Goal: Transaction & Acquisition: Purchase product/service

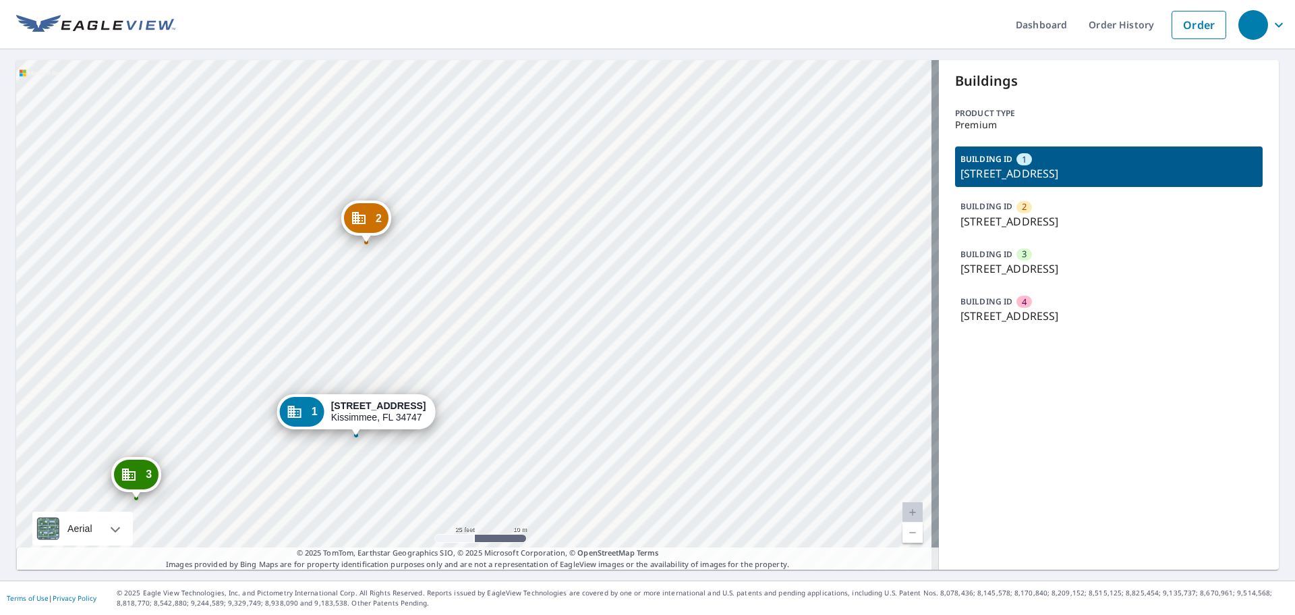
drag, startPoint x: 369, startPoint y: 127, endPoint x: 432, endPoint y: 288, distance: 173.3
click at [432, 288] on div "2 [STREET_ADDRESS] 3 [STREET_ADDRESS] 4 [STREET_ADDRESS][GEOGRAPHIC_DATA][STREE…" at bounding box center [477, 314] width 923 height 509
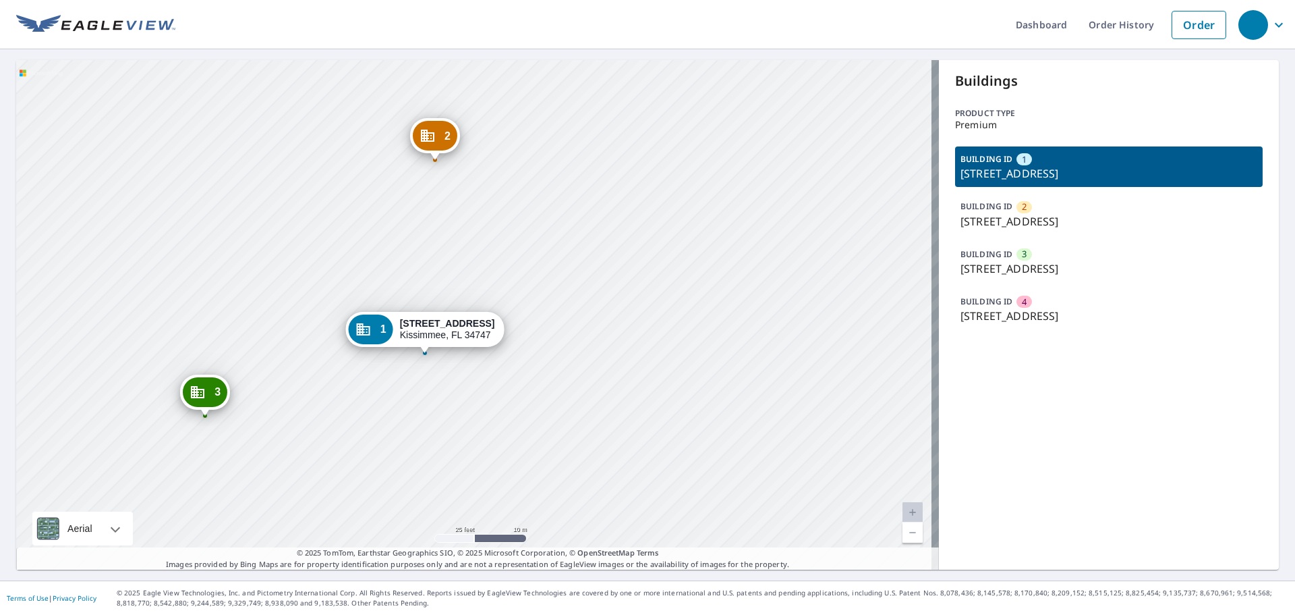
drag, startPoint x: 494, startPoint y: 403, endPoint x: 563, endPoint y: 320, distance: 107.3
click at [563, 320] on div "2 [STREET_ADDRESS] 3 [STREET_ADDRESS] 4 [STREET_ADDRESS][GEOGRAPHIC_DATA][STREE…" at bounding box center [477, 314] width 923 height 509
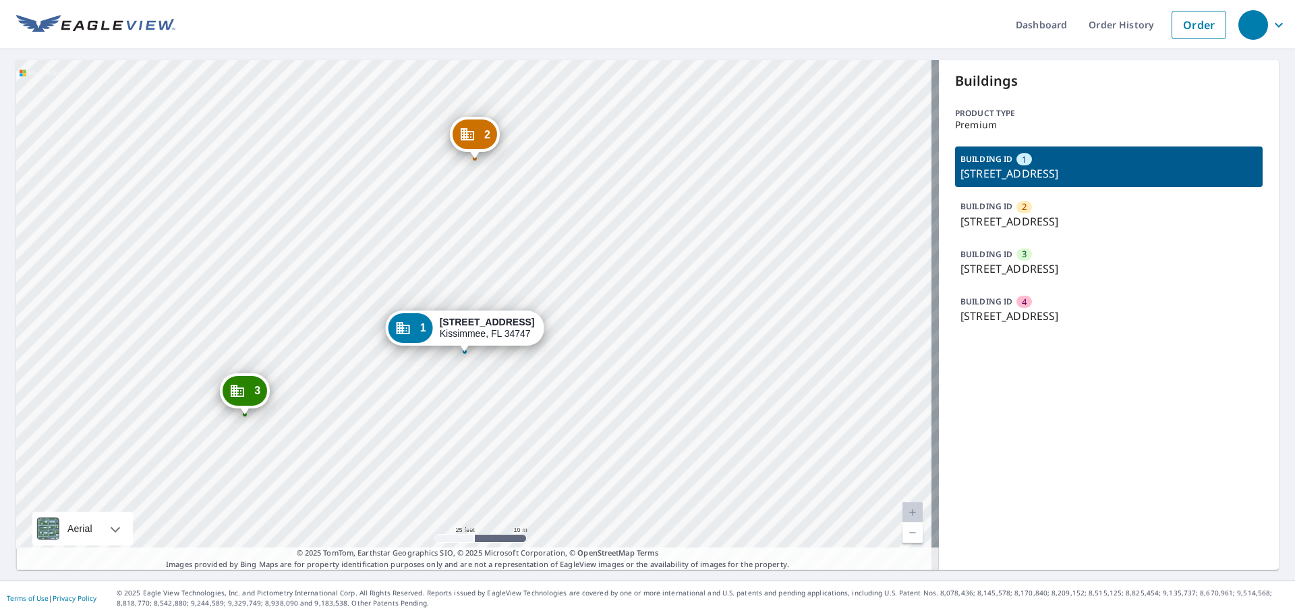
drag, startPoint x: 413, startPoint y: 331, endPoint x: 417, endPoint y: 324, distance: 7.9
click at [451, 330] on div "[STREET_ADDRESS]" at bounding box center [487, 327] width 95 height 23
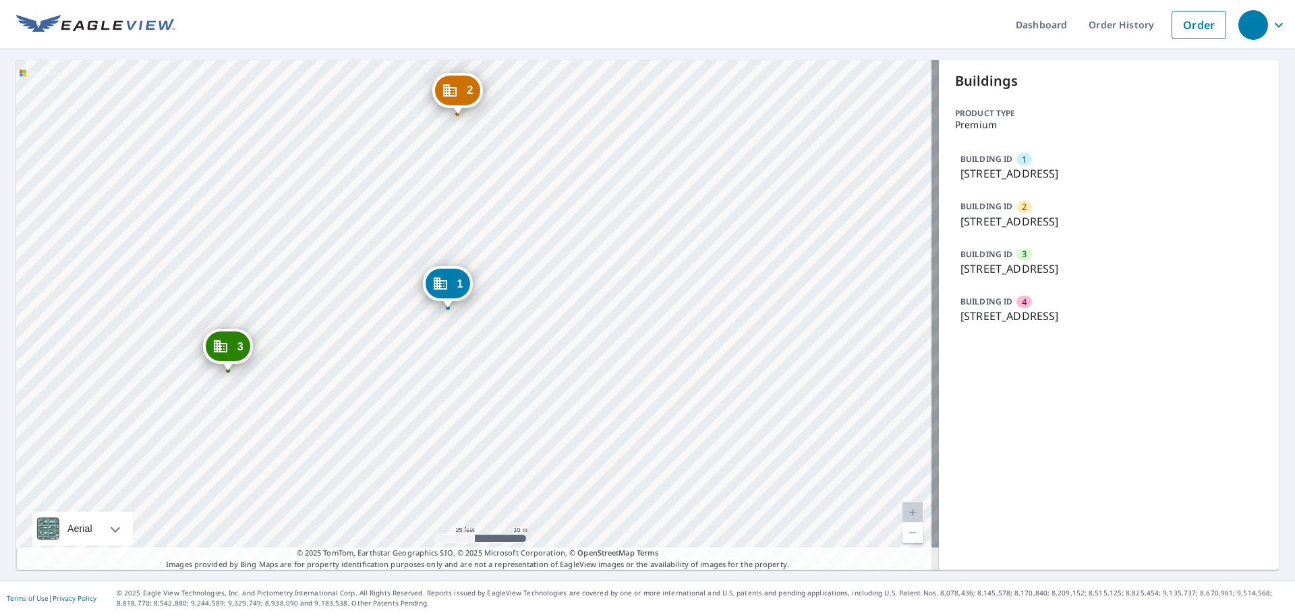
drag, startPoint x: 472, startPoint y: 291, endPoint x: 445, endPoint y: 287, distance: 26.7
click at [445, 287] on icon "Dropped pin, building 1, Commercial property, 3231 Brasilia Ave Kissimmee, FL 3…" at bounding box center [440, 283] width 16 height 16
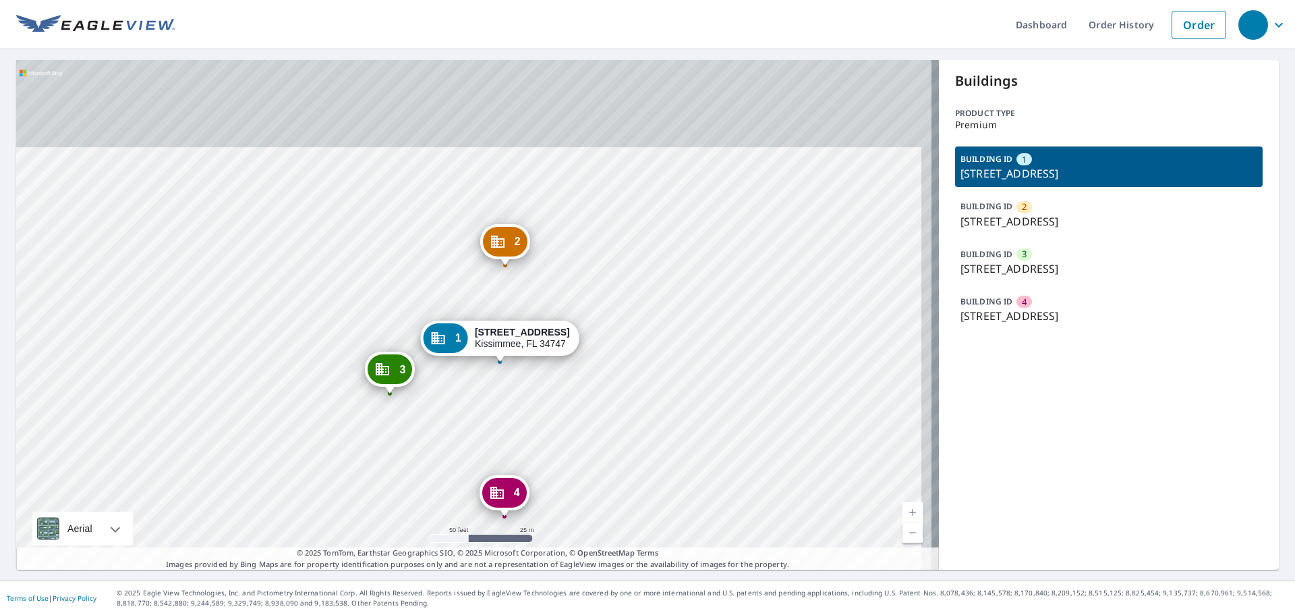
drag, startPoint x: 511, startPoint y: 152, endPoint x: 486, endPoint y: 287, distance: 137.3
click at [491, 248] on icon "Dropped pin, building 2, Commercial property, 3245 Brasilia Ave Kissimmee, FL 3…" at bounding box center [497, 241] width 13 height 12
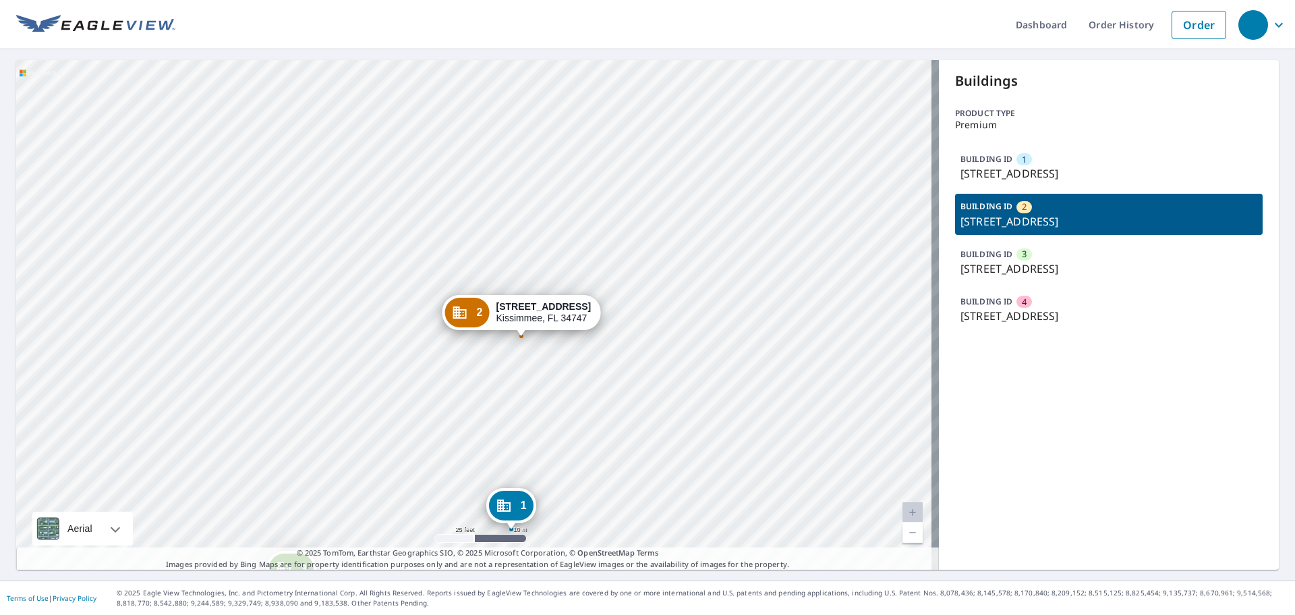
drag, startPoint x: 373, startPoint y: 310, endPoint x: 472, endPoint y: 312, distance: 99.2
click at [472, 312] on div "2" at bounding box center [467, 313] width 45 height 30
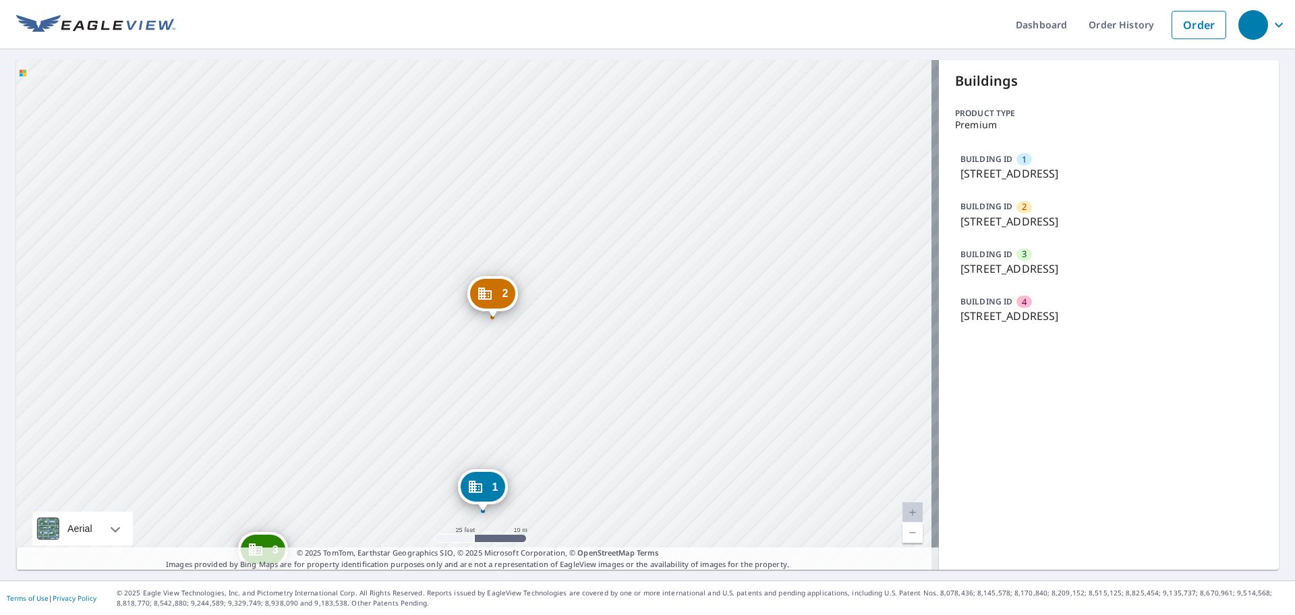
drag, startPoint x: 560, startPoint y: 312, endPoint x: 559, endPoint y: 351, distance: 39.1
click at [559, 351] on div "2 [STREET_ADDRESS] 3 [STREET_ADDRESS] 4 [STREET_ADDRESS][GEOGRAPHIC_DATA][STREE…" at bounding box center [477, 314] width 923 height 509
drag, startPoint x: 1165, startPoint y: 176, endPoint x: 951, endPoint y: 183, distance: 214.0
click at [955, 183] on div "BUILDING ID 1 [STREET_ADDRESS]" at bounding box center [1109, 166] width 308 height 40
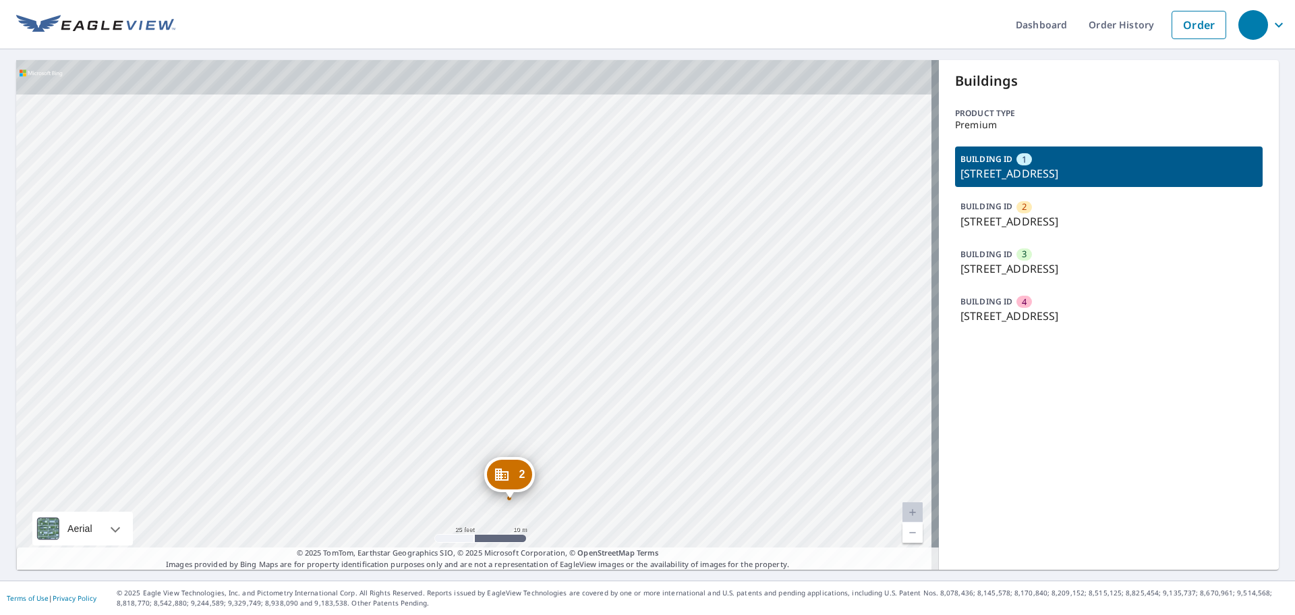
drag, startPoint x: 609, startPoint y: 504, endPoint x: 646, endPoint y: 426, distance: 86.0
click at [608, 520] on div "2 [STREET_ADDRESS] 3 [STREET_ADDRESS] 4 [STREET_ADDRESS][GEOGRAPHIC_DATA][STREE…" at bounding box center [477, 314] width 923 height 509
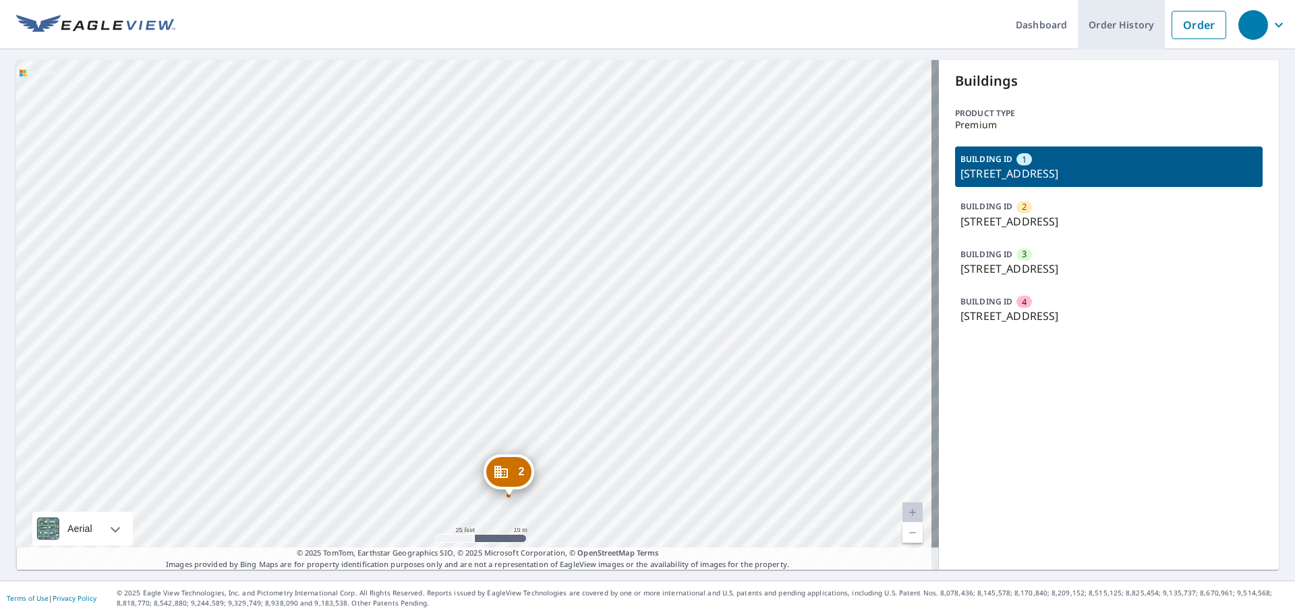
drag, startPoint x: 1199, startPoint y: 25, endPoint x: 1126, endPoint y: 28, distance: 73.6
click at [1199, 25] on link "Order" at bounding box center [1199, 25] width 55 height 28
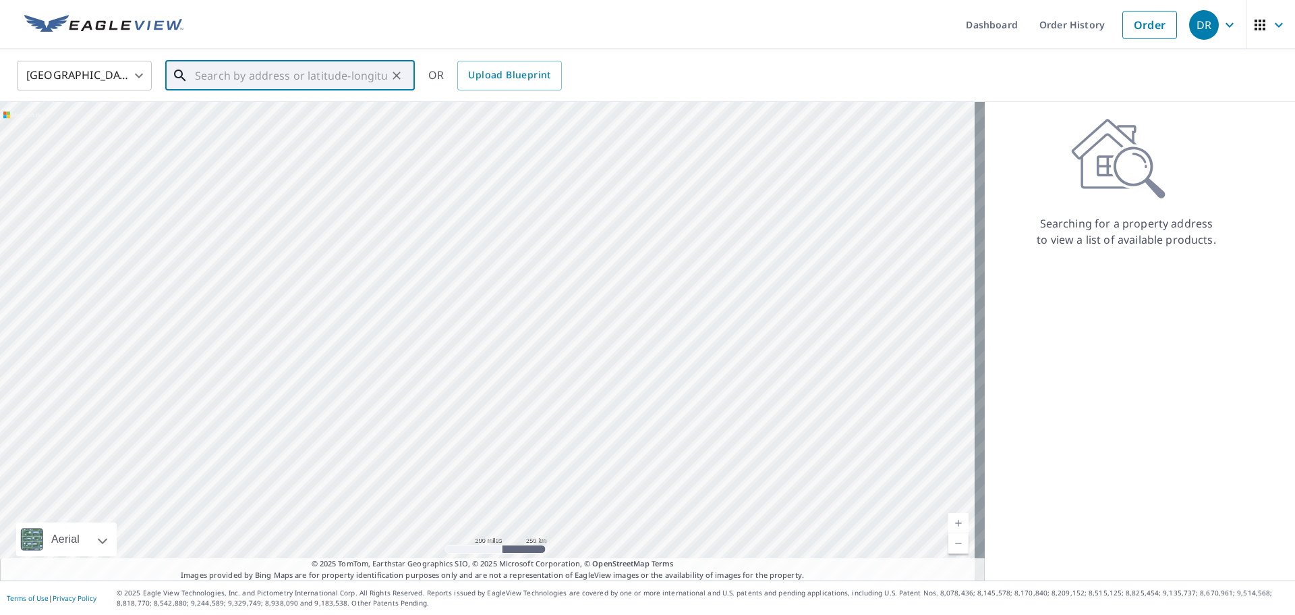
click at [222, 69] on input "text" at bounding box center [291, 76] width 192 height 38
paste input "7599 Recife Drive Kissimmee, FL 34747"
click at [236, 118] on span "7599 Recife Dr" at bounding box center [298, 115] width 212 height 16
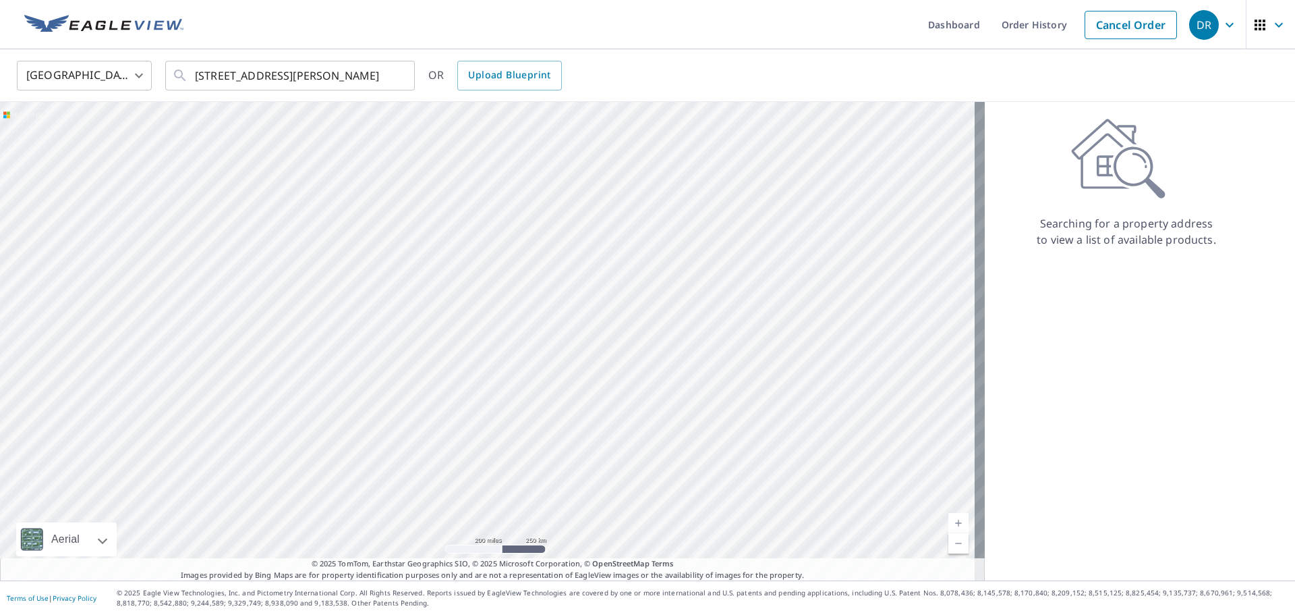
scroll to position [0, 0]
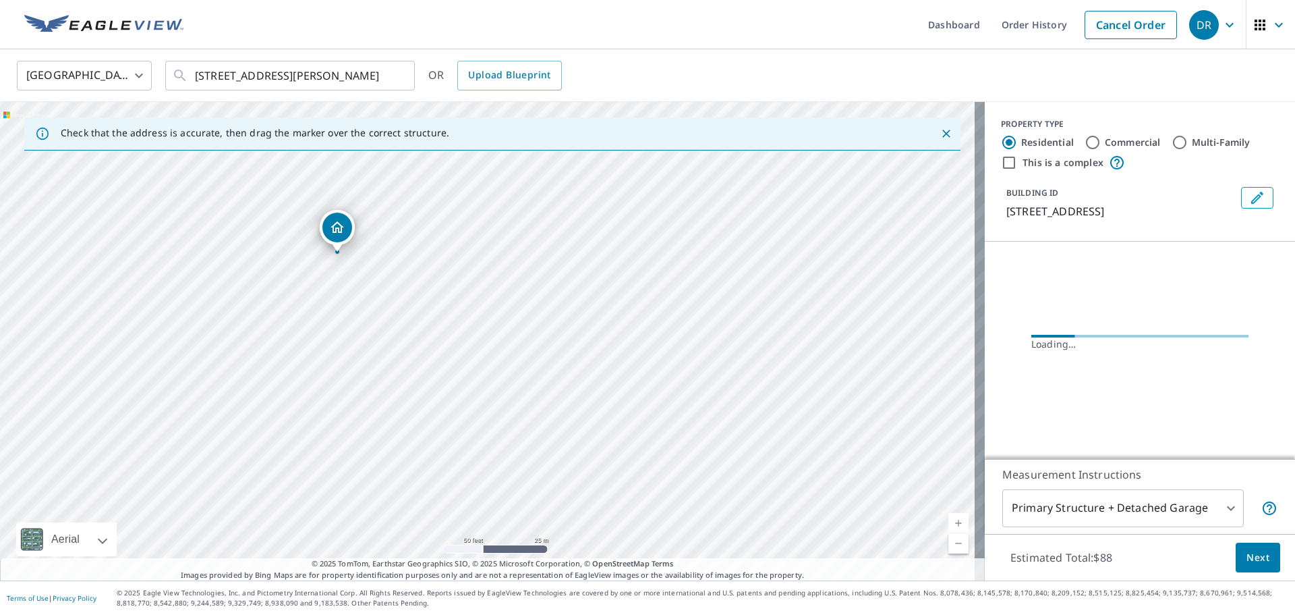
drag, startPoint x: 567, startPoint y: 309, endPoint x: 429, endPoint y: 217, distance: 165.4
click at [429, 217] on div "7599 Recife Dr Kissimmee, FL 34747" at bounding box center [492, 341] width 985 height 478
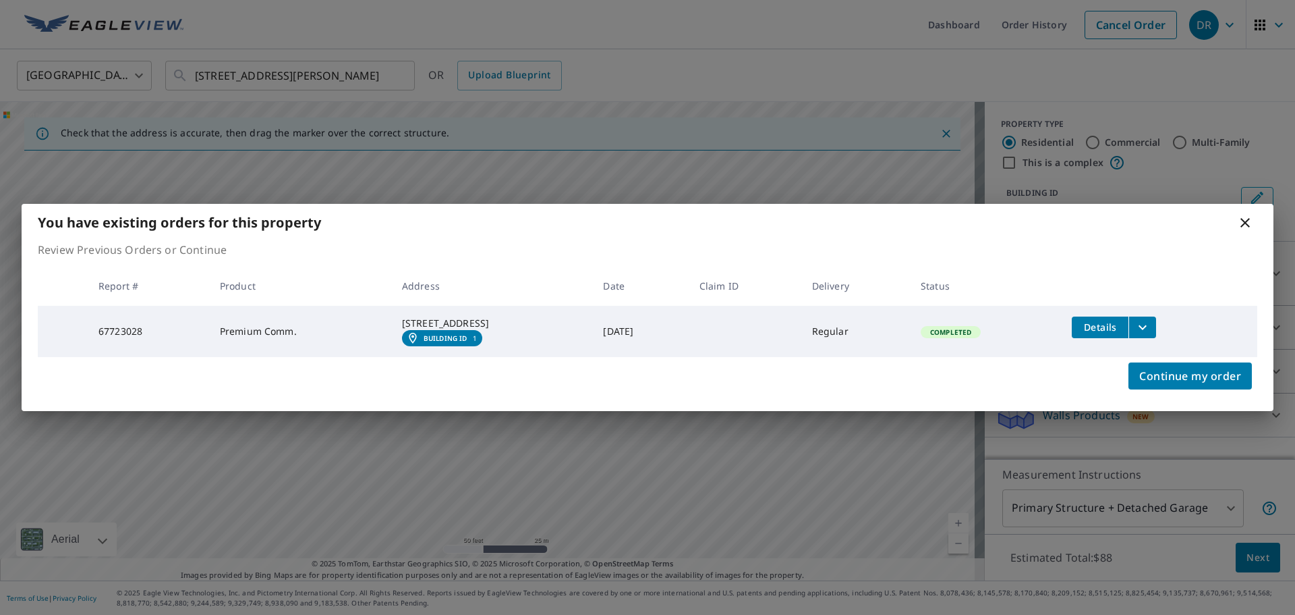
click at [1241, 215] on icon at bounding box center [1245, 223] width 16 height 16
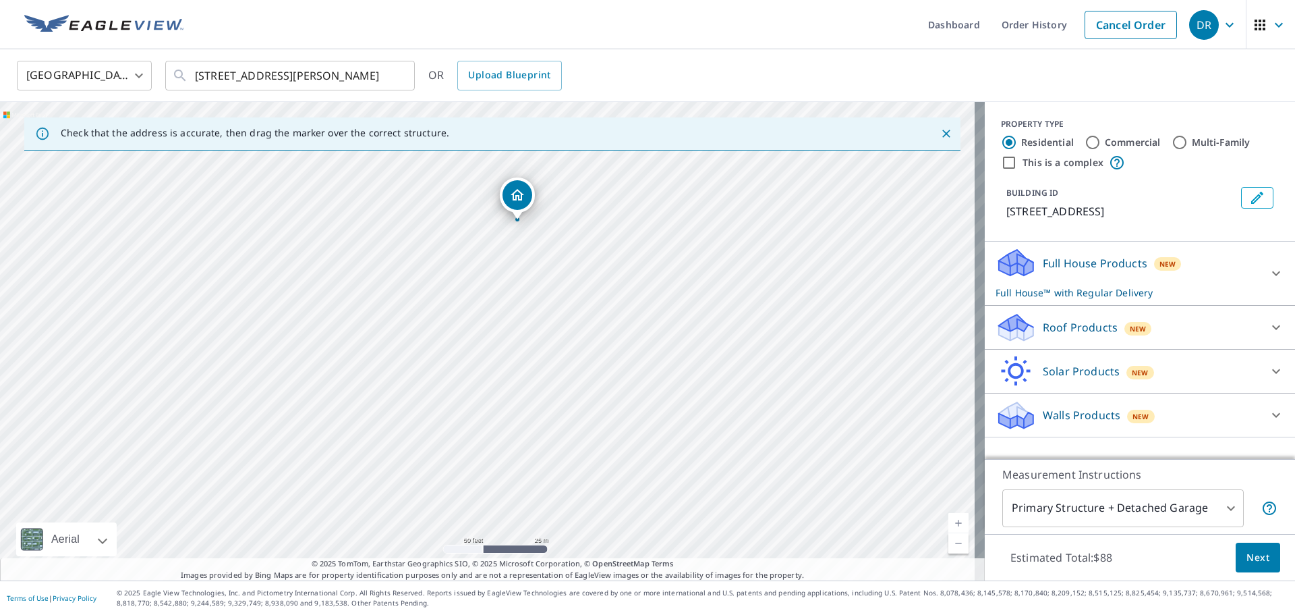
drag, startPoint x: 546, startPoint y: 351, endPoint x: 577, endPoint y: 231, distance: 124.7
click at [576, 231] on div "7599 Recife Dr Kissimmee, FL 34747" at bounding box center [492, 341] width 985 height 478
drag, startPoint x: 505, startPoint y: 341, endPoint x: 512, endPoint y: 296, distance: 45.0
click at [512, 296] on div "7599 Recife Dr Kissimmee, FL 34747" at bounding box center [492, 341] width 985 height 478
drag, startPoint x: 521, startPoint y: 158, endPoint x: 465, endPoint y: 327, distance: 177.7
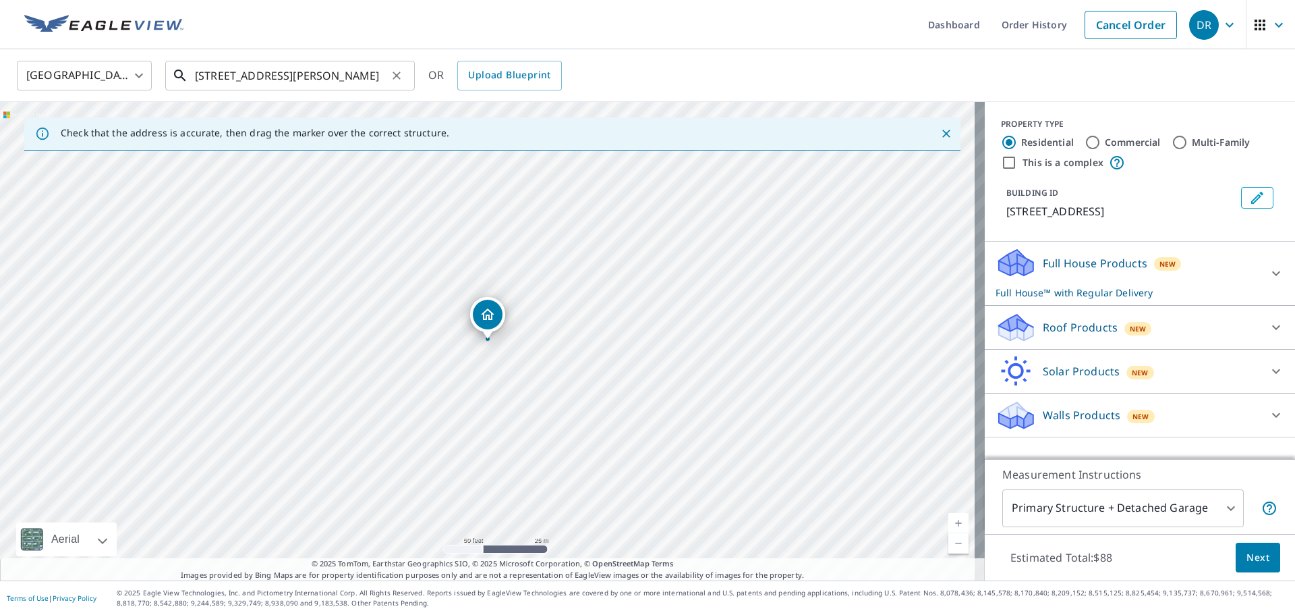
click at [195, 78] on input "7599 Recife Dr Kissimmee, FL 34747" at bounding box center [291, 76] width 192 height 38
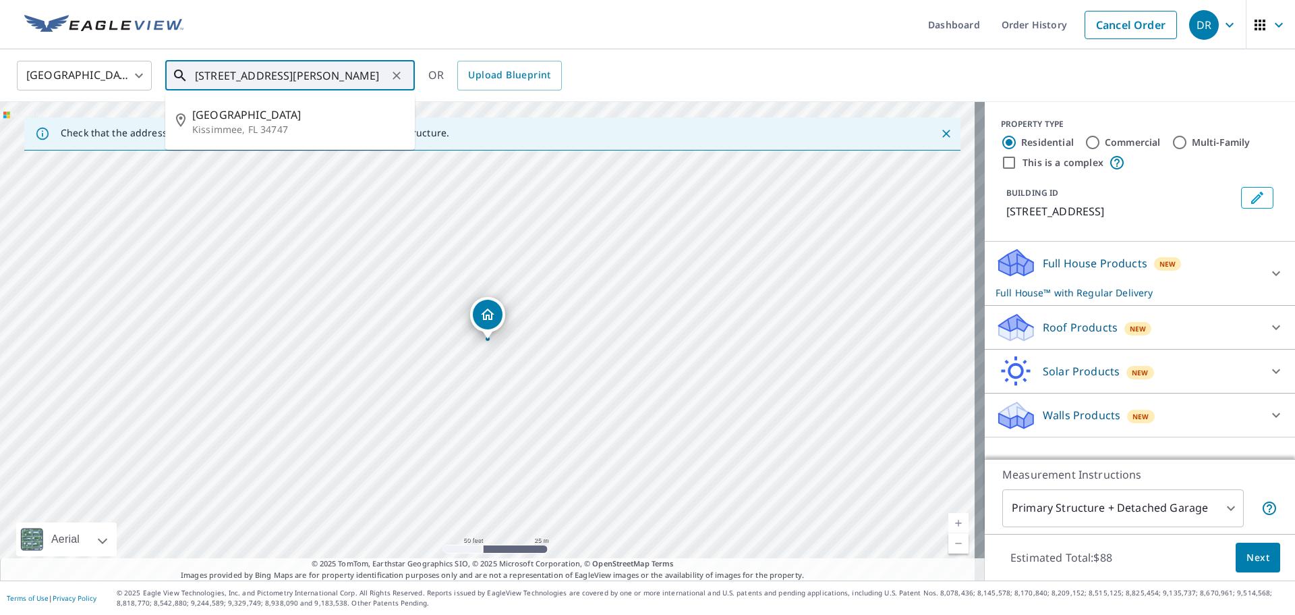
click at [195, 78] on input "7599 Recife Dr Kissimmee, FL 34747" at bounding box center [291, 76] width 192 height 38
type input "3246 brasilia ave Kissimmee, FL 34747"
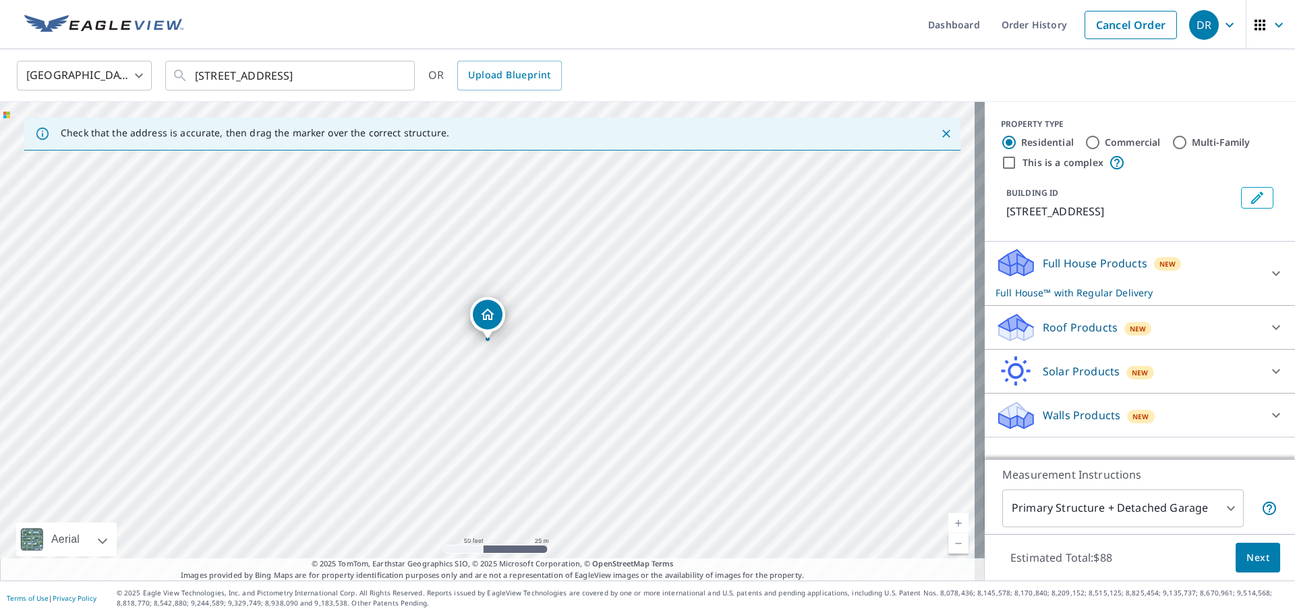
drag, startPoint x: 489, startPoint y: 316, endPoint x: 490, endPoint y: 360, distance: 43.9
drag, startPoint x: 685, startPoint y: 398, endPoint x: 494, endPoint y: 256, distance: 237.6
click at [542, 345] on div "7751 Silver Lake Blvd Kissimmee, FL 34747" at bounding box center [492, 341] width 985 height 478
drag, startPoint x: 466, startPoint y: 253, endPoint x: 588, endPoint y: 331, distance: 144.7
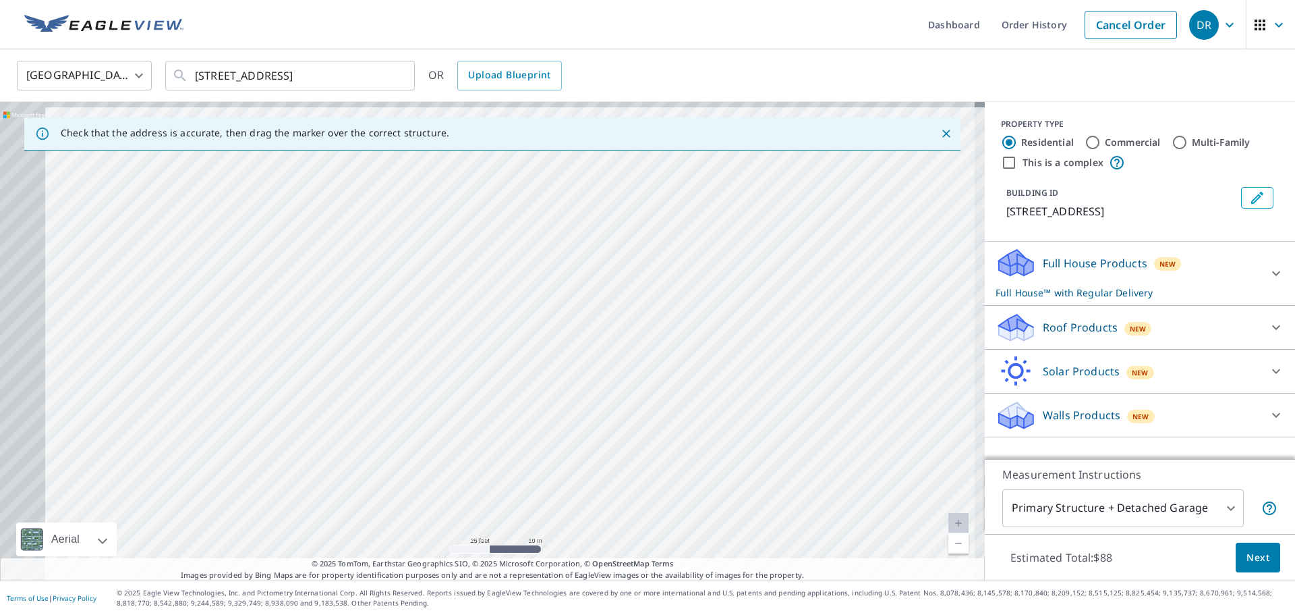
drag, startPoint x: 546, startPoint y: 348, endPoint x: 819, endPoint y: 371, distance: 274.2
click at [827, 373] on div "3238 Brasilia Ave Kissimmee, FL 34747" at bounding box center [492, 341] width 985 height 478
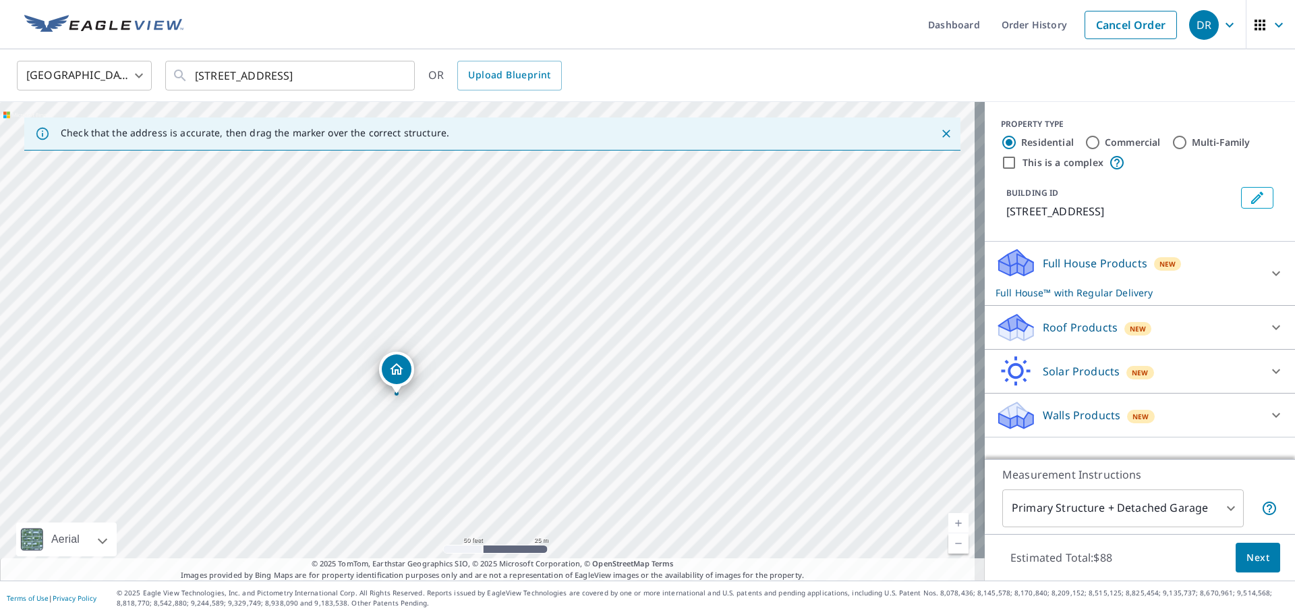
drag, startPoint x: 432, startPoint y: 308, endPoint x: 560, endPoint y: 423, distance: 171.5
click at [560, 423] on div "3238 Brasilia Ave Kissimmee, FL 34747" at bounding box center [492, 341] width 985 height 478
drag, startPoint x: 420, startPoint y: 415, endPoint x: 430, endPoint y: 395, distance: 22.3
click at [430, 395] on div "3238 Brasilia Ave Kissimmee, FL 34747" at bounding box center [492, 341] width 985 height 478
drag, startPoint x: 432, startPoint y: 314, endPoint x: 430, endPoint y: 285, distance: 29.1
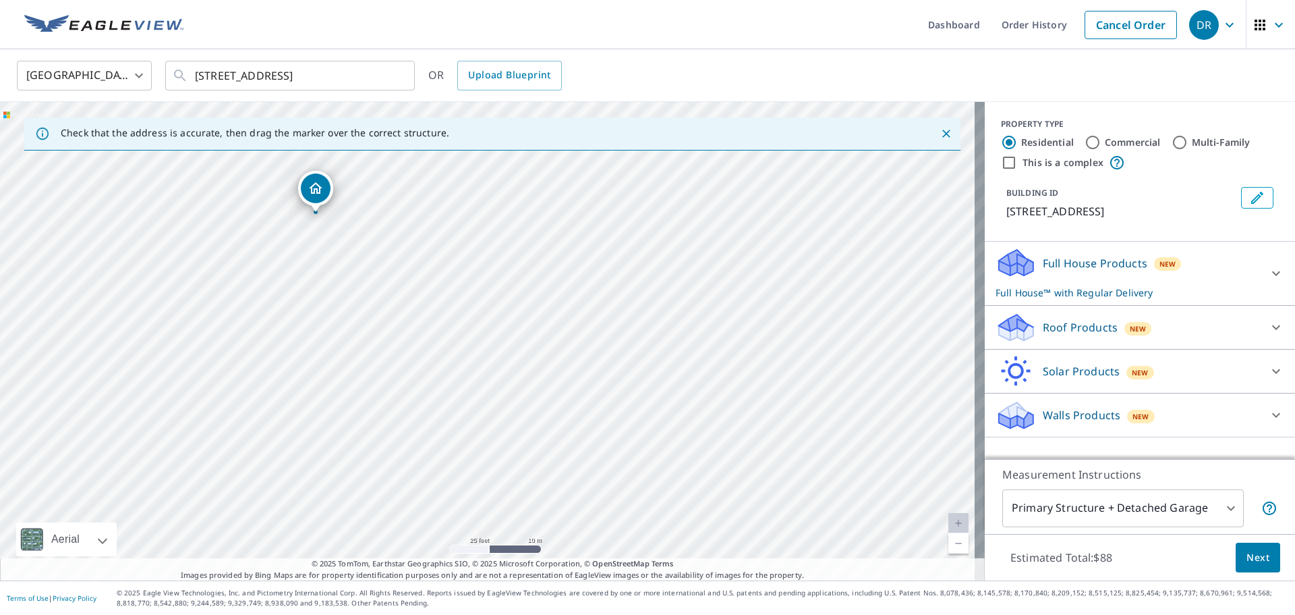
click at [430, 285] on div "3238 Brasilia Ave Kissimmee, FL 34747" at bounding box center [492, 341] width 985 height 478
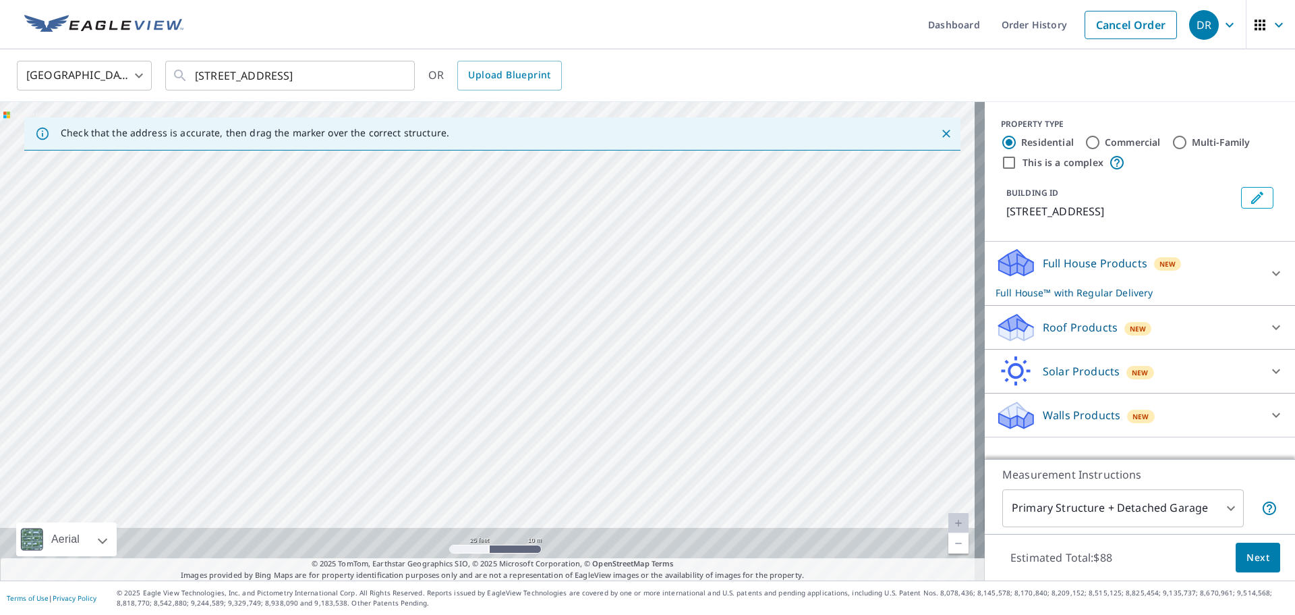
drag, startPoint x: 427, startPoint y: 285, endPoint x: 426, endPoint y: 248, distance: 36.4
click at [426, 248] on div "3238 Brasilia Ave Kissimmee, FL 34747" at bounding box center [492, 341] width 985 height 478
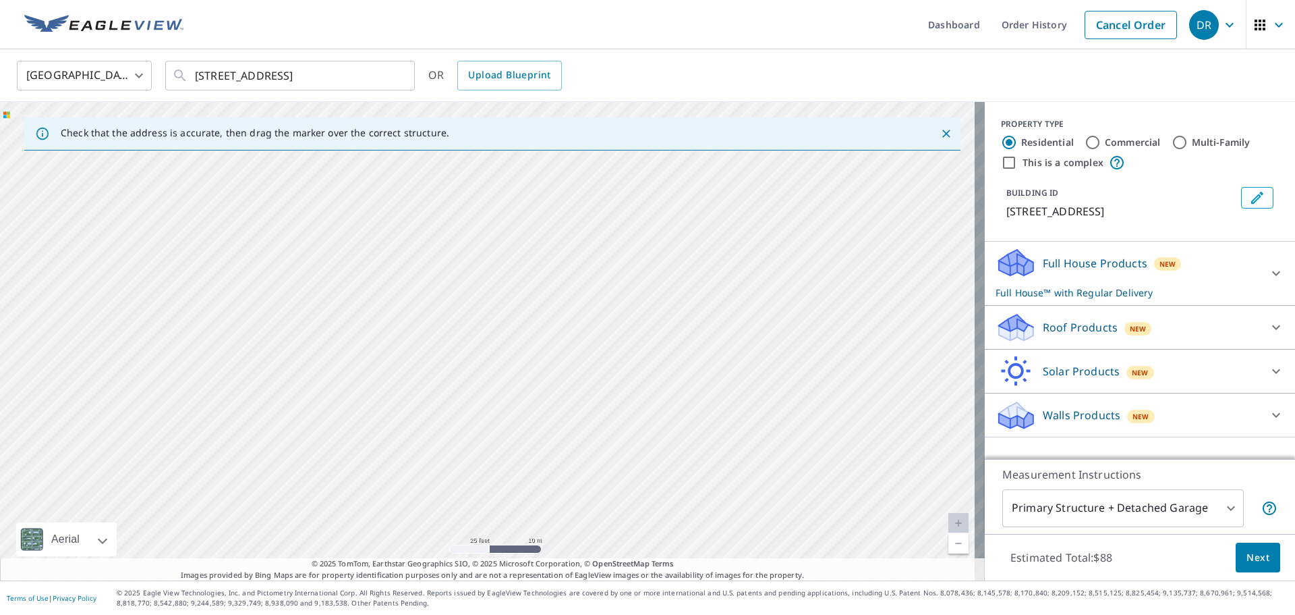
click at [443, 414] on div "3238 Brasilia Ave Kissimmee, FL 34747" at bounding box center [492, 341] width 985 height 478
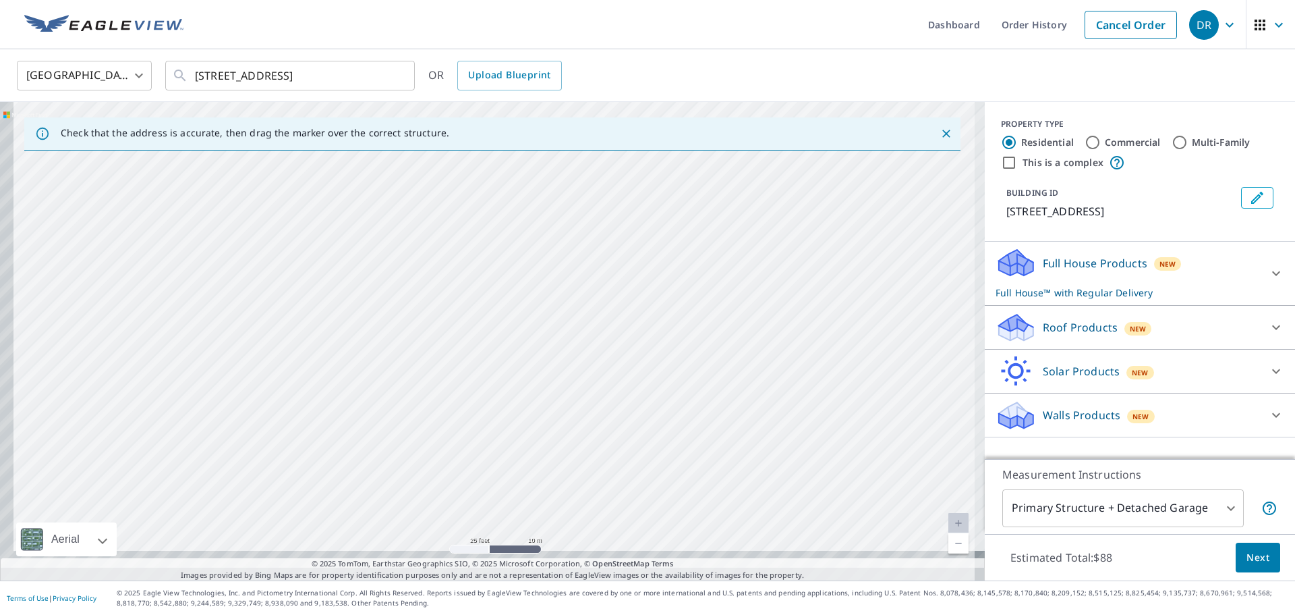
drag, startPoint x: 465, startPoint y: 383, endPoint x: 497, endPoint y: 277, distance: 111.2
click at [497, 277] on div "3238 Brasilia Ave Kissimmee, FL 34747" at bounding box center [492, 341] width 985 height 478
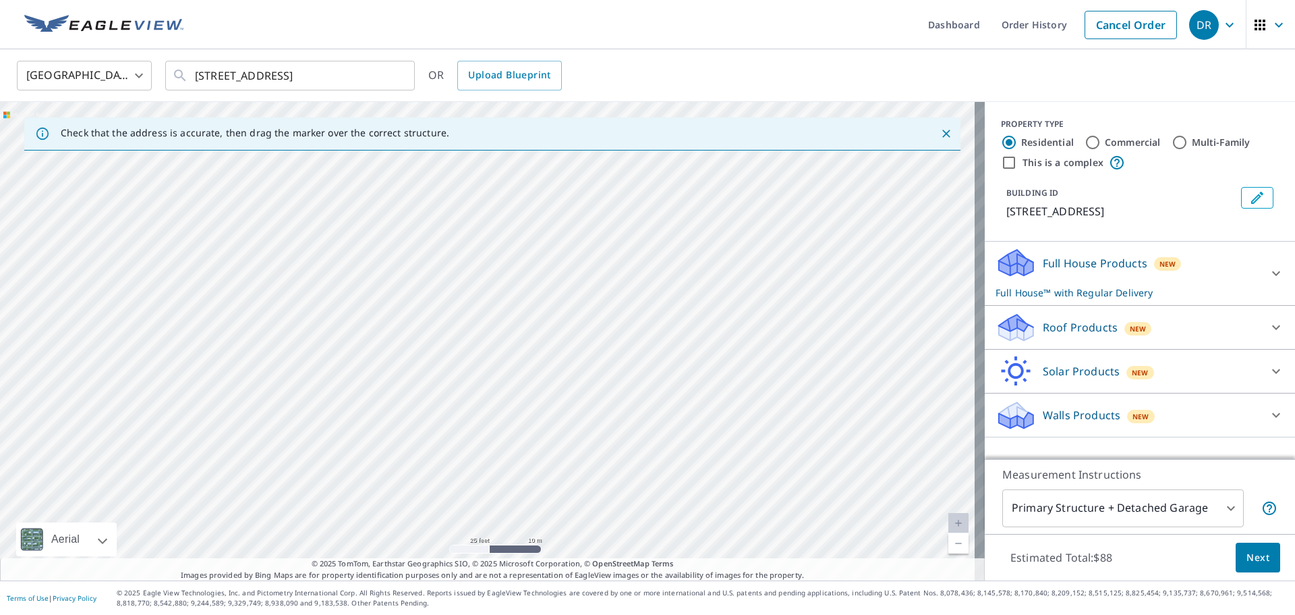
drag, startPoint x: 490, startPoint y: 450, endPoint x: 480, endPoint y: 445, distance: 10.6
click at [480, 445] on div "3238 Brasilia Ave Kissimmee, FL 34747" at bounding box center [492, 341] width 985 height 478
click at [465, 548] on div "3238 Brasilia Ave Kissimmee, FL 34747" at bounding box center [492, 341] width 985 height 478
click at [490, 469] on div "3238 Brasilia Ave Kissimmee, FL 34747" at bounding box center [492, 341] width 985 height 478
drag, startPoint x: 462, startPoint y: 320, endPoint x: 484, endPoint y: 401, distance: 84.6
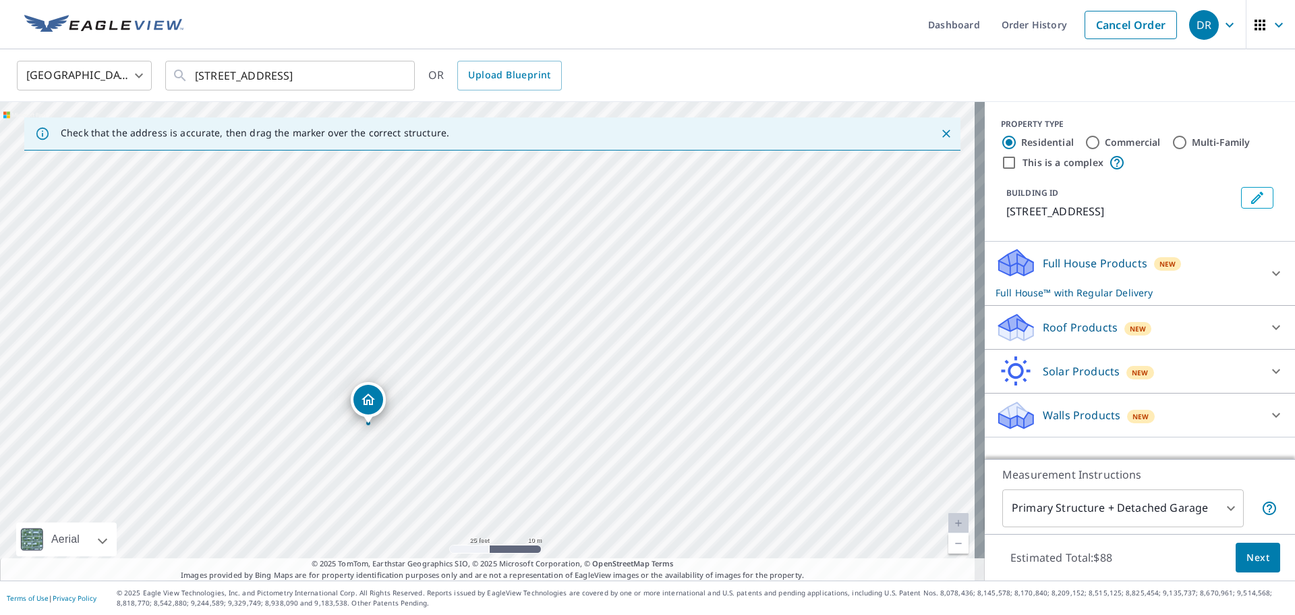
click at [484, 393] on div "3238 Brasilia Ave Kissimmee, FL 34747" at bounding box center [492, 341] width 985 height 478
drag, startPoint x: 375, startPoint y: 397, endPoint x: 387, endPoint y: 338, distance: 59.9
click at [1087, 138] on input "Commercial" at bounding box center [1093, 142] width 16 height 16
radio input "true"
type input "4"
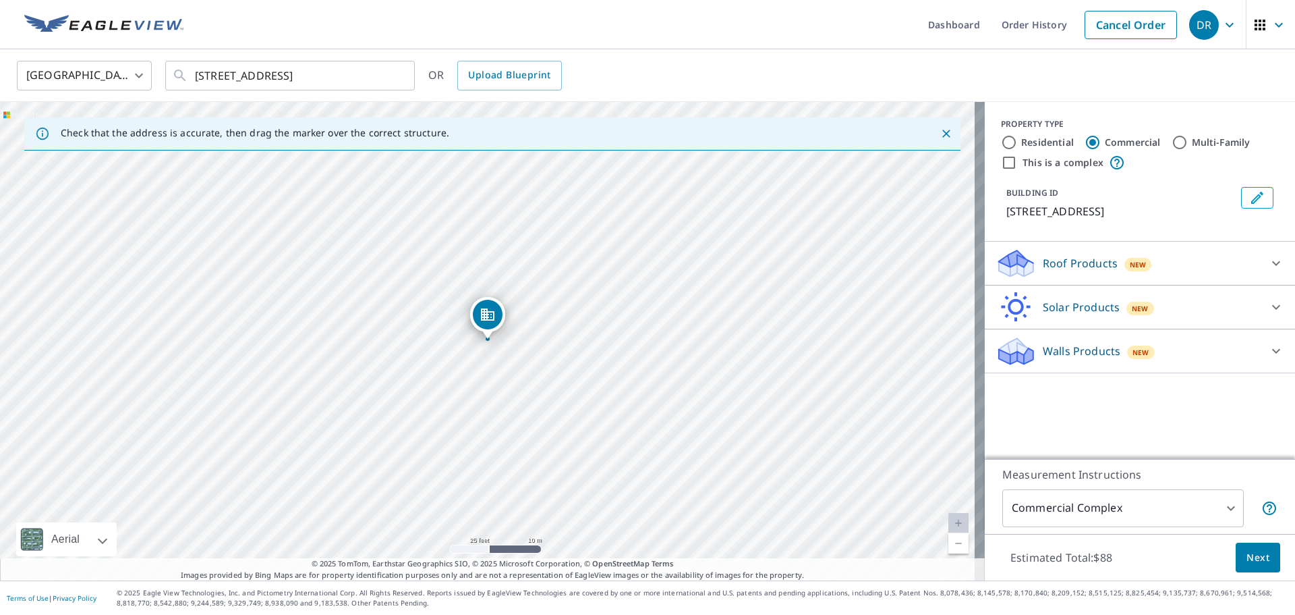
click at [1079, 265] on p "Roof Products" at bounding box center [1080, 263] width 75 height 16
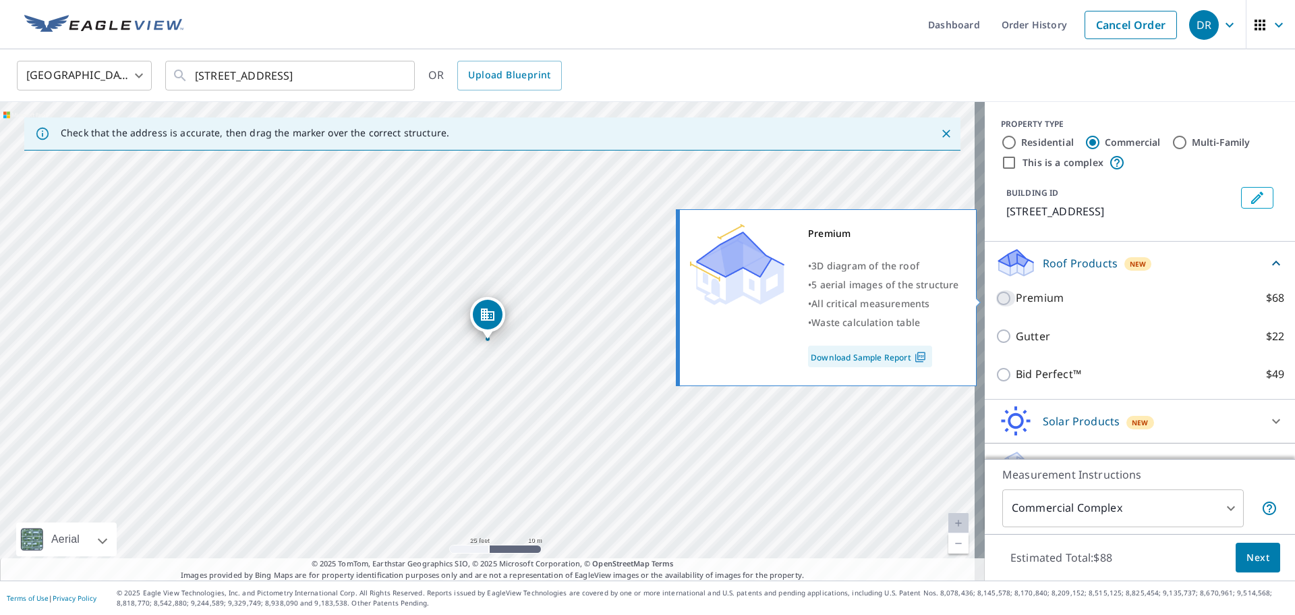
click at [996, 295] on input "Premium $68" at bounding box center [1006, 298] width 20 height 16
checkbox input "true"
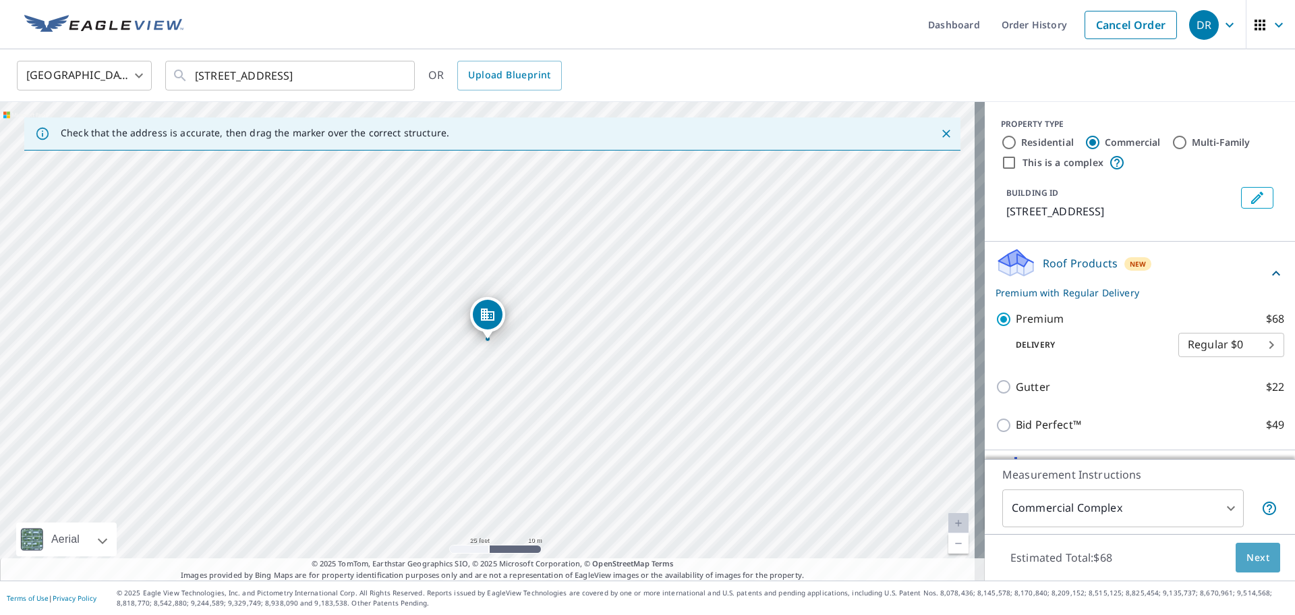
click at [1251, 556] on span "Next" at bounding box center [1258, 557] width 23 height 17
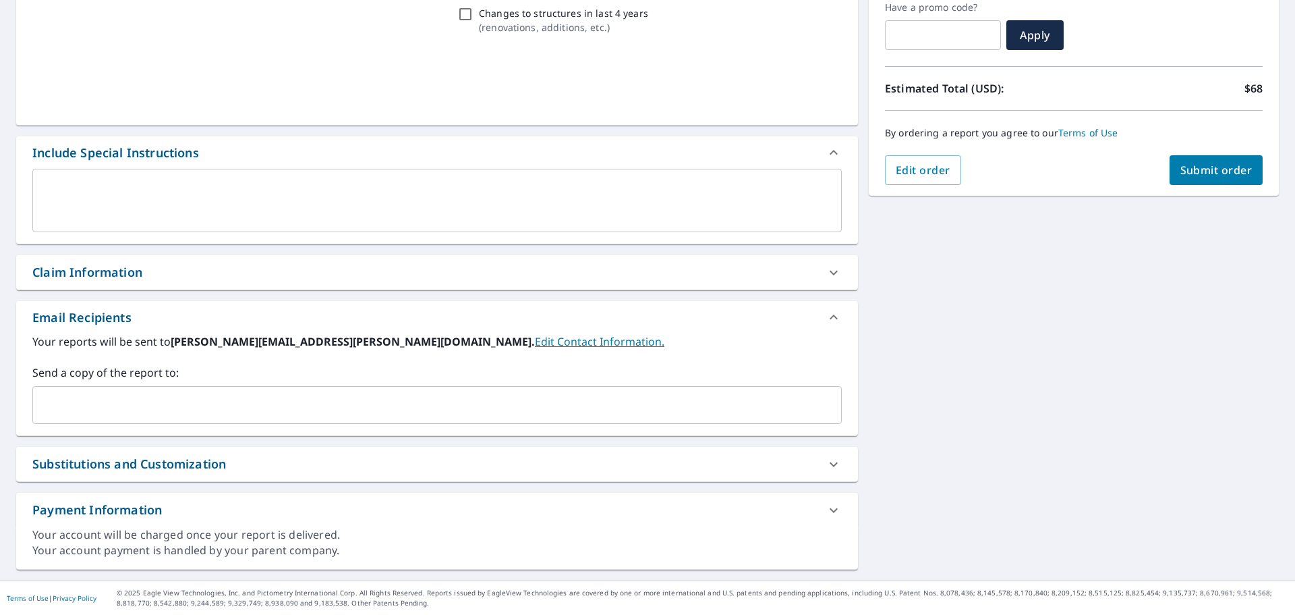
scroll to position [235, 0]
click at [111, 399] on input "text" at bounding box center [426, 405] width 777 height 26
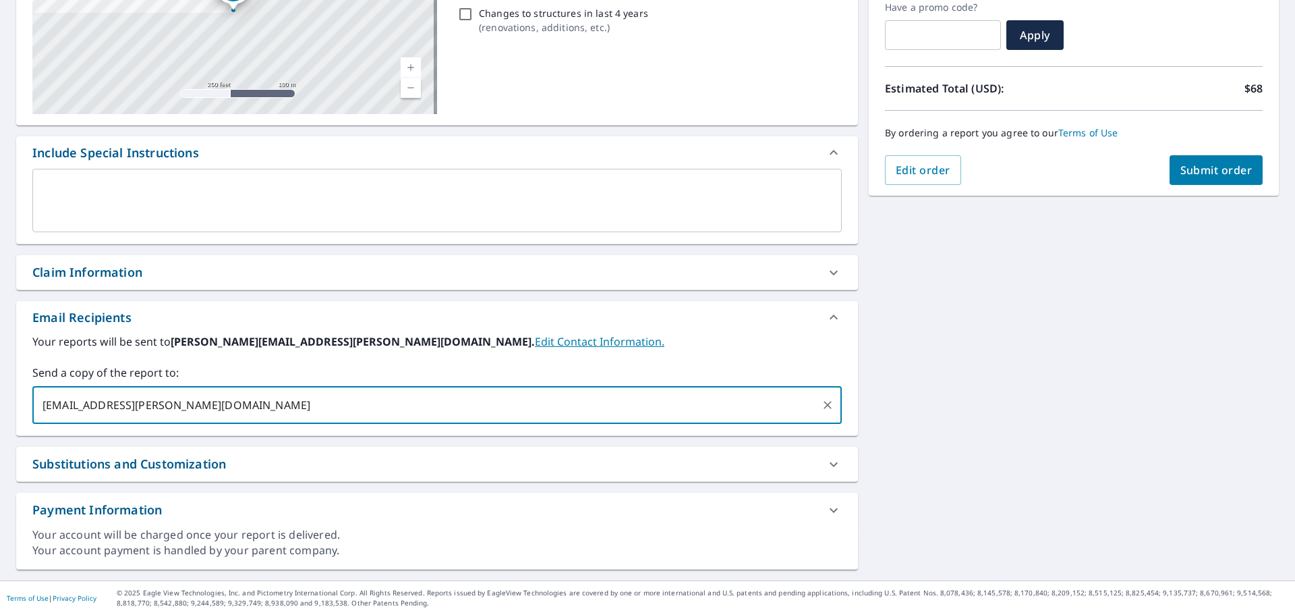
type input "christian.blanco@arsmfl.com"
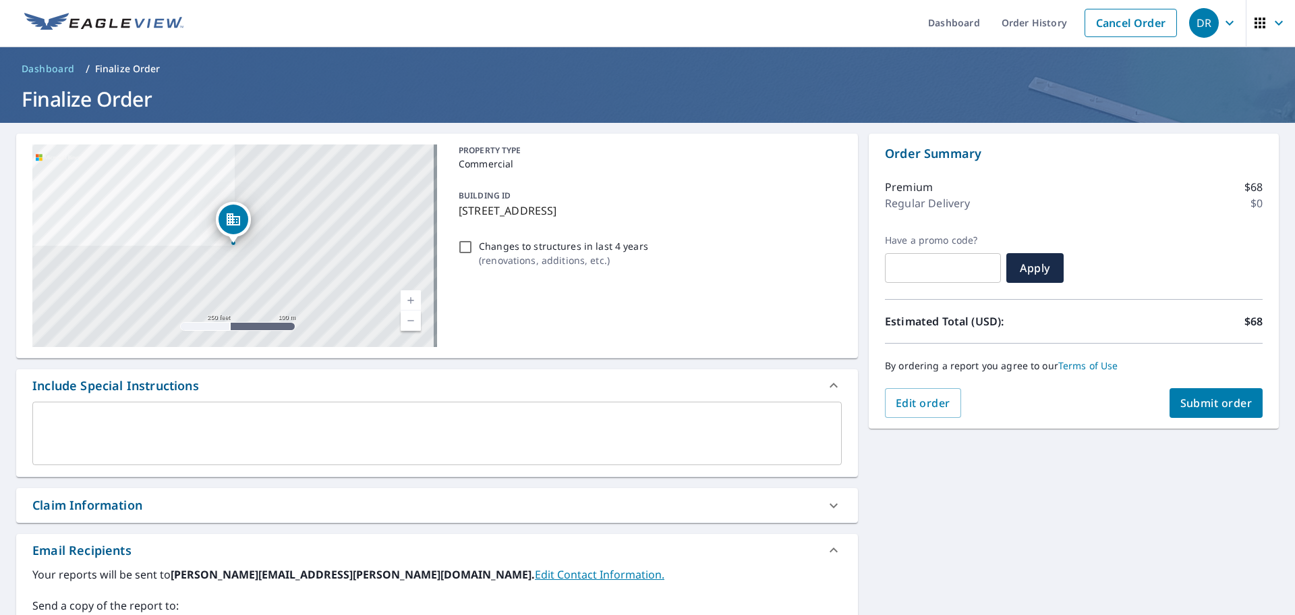
scroll to position [0, 0]
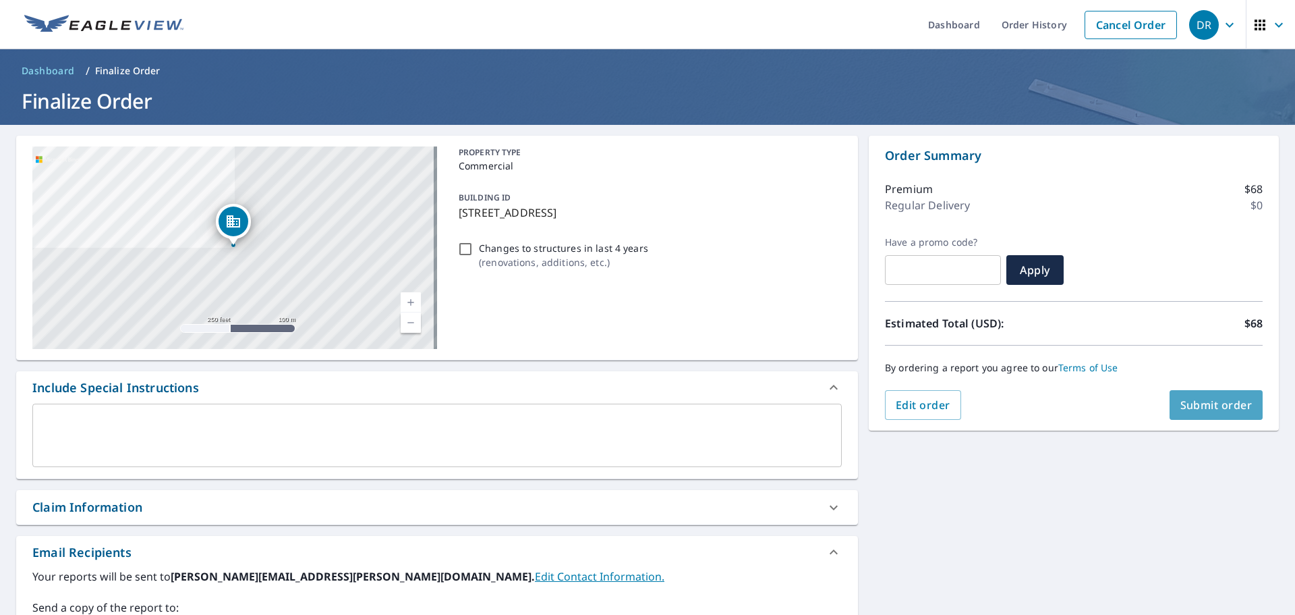
click at [1192, 404] on span "Submit order" at bounding box center [1217, 404] width 72 height 15
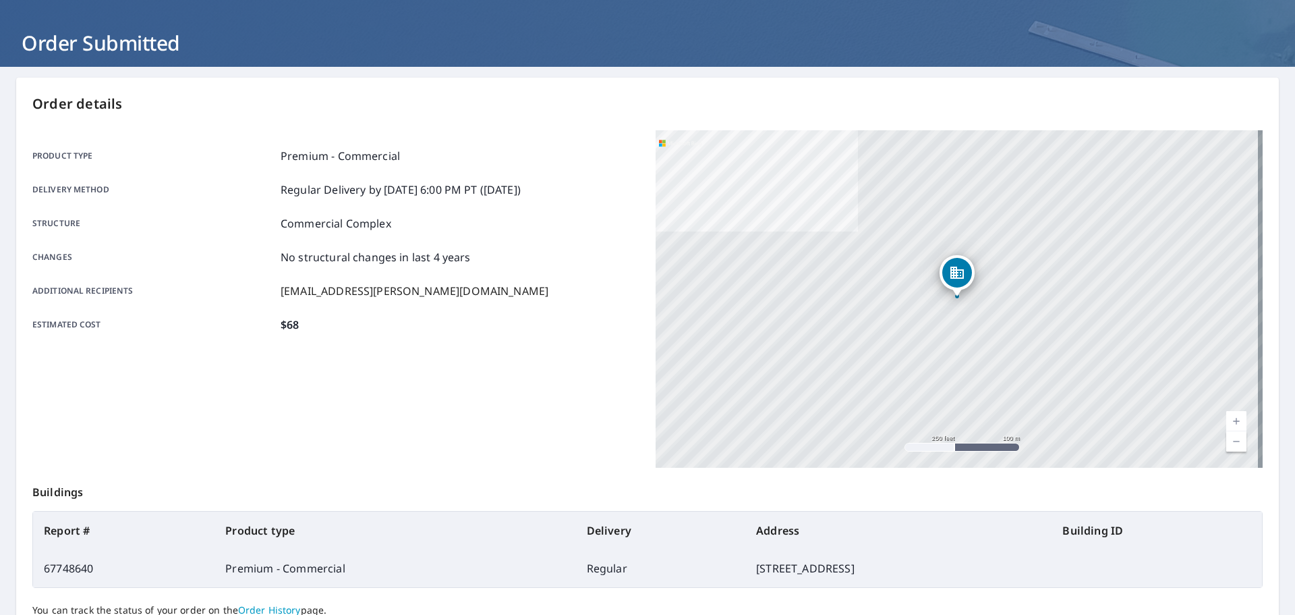
scroll to position [135, 0]
